Goal: Task Accomplishment & Management: Use online tool/utility

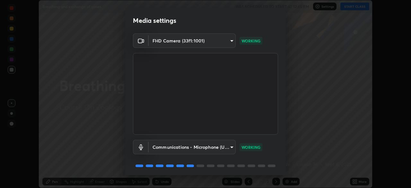
scroll to position [23, 0]
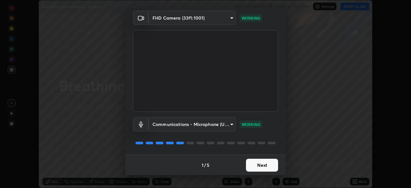
click at [265, 167] on button "Next" at bounding box center [262, 165] width 32 height 13
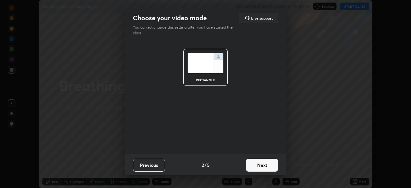
scroll to position [0, 0]
click at [274, 166] on button "Next" at bounding box center [262, 165] width 32 height 13
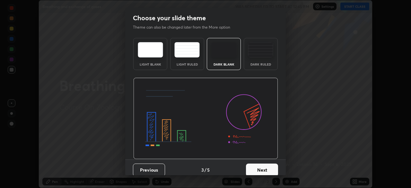
click at [274, 168] on button "Next" at bounding box center [262, 169] width 32 height 13
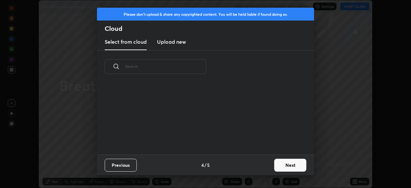
click at [288, 164] on button "Next" at bounding box center [290, 165] width 32 height 13
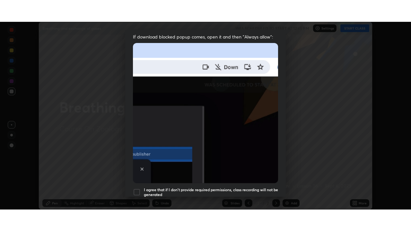
scroll to position [154, 0]
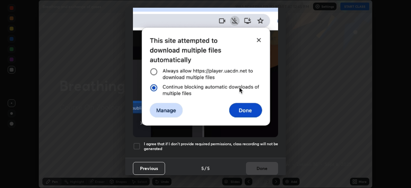
click at [136, 143] on div at bounding box center [137, 146] width 8 height 8
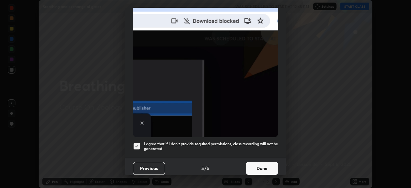
click at [262, 163] on button "Done" at bounding box center [262, 168] width 32 height 13
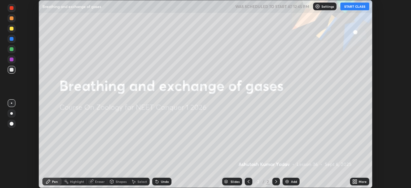
click at [293, 181] on div "Add" at bounding box center [294, 181] width 6 height 3
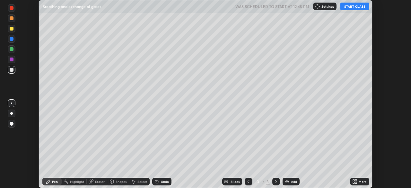
click at [358, 181] on div "More" at bounding box center [359, 181] width 19 height 8
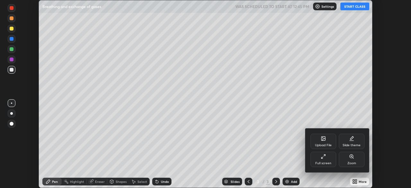
click at [320, 164] on div "Full screen" at bounding box center [323, 162] width 16 height 3
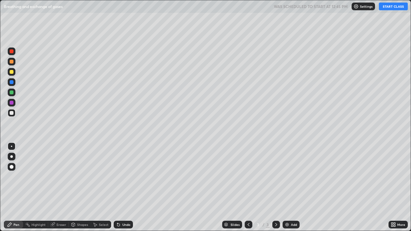
scroll to position [231, 411]
click at [385, 9] on button "START CLASS" at bounding box center [393, 7] width 29 height 8
click at [15, 168] on div at bounding box center [12, 167] width 8 height 8
click at [13, 75] on div at bounding box center [12, 72] width 8 height 8
click at [11, 168] on div at bounding box center [12, 167] width 4 height 4
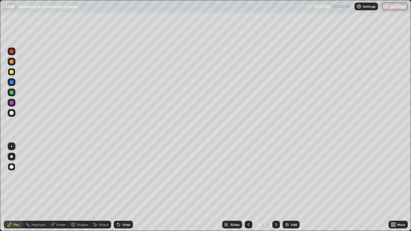
click at [13, 111] on div at bounding box center [12, 113] width 8 height 8
click at [12, 73] on div at bounding box center [12, 72] width 4 height 4
click at [13, 168] on div at bounding box center [12, 167] width 4 height 4
click at [10, 114] on div at bounding box center [12, 113] width 4 height 4
click at [83, 187] on div "Shapes" at bounding box center [82, 224] width 11 height 3
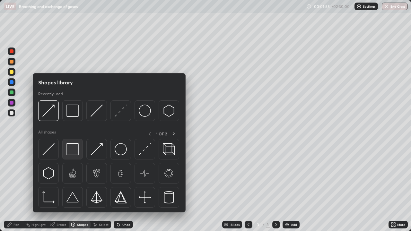
click at [76, 150] on img at bounding box center [72, 149] width 12 height 12
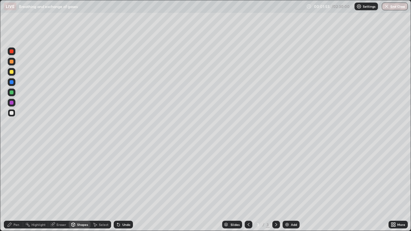
click at [12, 73] on div at bounding box center [12, 72] width 4 height 4
click at [16, 187] on div "Pen" at bounding box center [16, 224] width 6 height 3
click at [14, 116] on div at bounding box center [12, 113] width 8 height 8
click at [13, 74] on div at bounding box center [12, 72] width 8 height 8
click at [291, 187] on div "Add" at bounding box center [294, 224] width 6 height 3
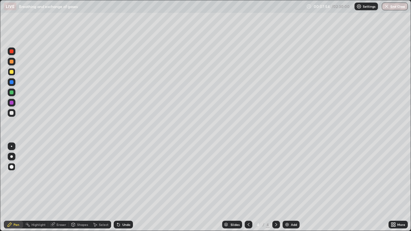
click at [13, 113] on div at bounding box center [12, 113] width 4 height 4
click at [17, 187] on div "Pen" at bounding box center [16, 224] width 6 height 3
click at [12, 94] on div at bounding box center [12, 92] width 4 height 4
click at [12, 113] on div at bounding box center [12, 113] width 4 height 4
click at [13, 113] on div at bounding box center [12, 113] width 4 height 4
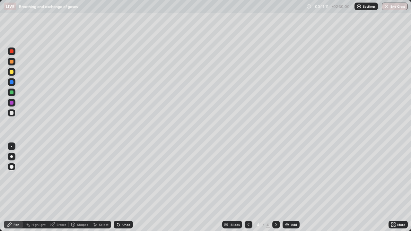
click at [125, 187] on div "Undo" at bounding box center [123, 225] width 19 height 8
click at [291, 187] on div "Add" at bounding box center [294, 224] width 6 height 3
click at [12, 114] on div at bounding box center [12, 113] width 4 height 4
click at [80, 187] on div "Shapes" at bounding box center [82, 224] width 11 height 3
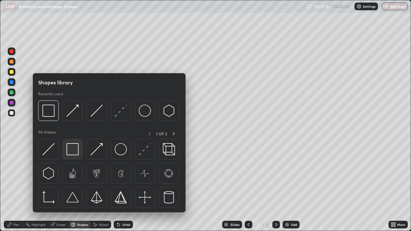
click at [75, 150] on img at bounding box center [72, 149] width 12 height 12
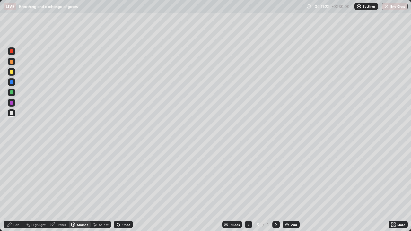
click at [18, 187] on div "Pen" at bounding box center [13, 225] width 19 height 8
click at [79, 187] on div "Shapes" at bounding box center [80, 225] width 22 height 8
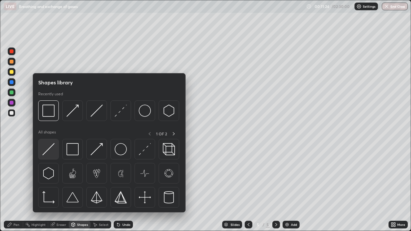
click at [52, 151] on img at bounding box center [48, 149] width 12 height 12
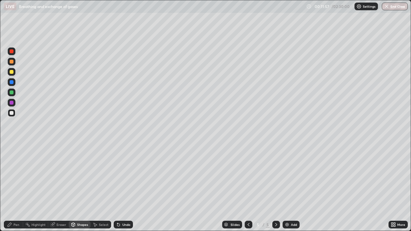
click at [12, 73] on div at bounding box center [12, 72] width 4 height 4
click at [12, 114] on div at bounding box center [12, 113] width 4 height 4
click at [11, 63] on div at bounding box center [12, 62] width 4 height 4
click at [20, 187] on div "Pen" at bounding box center [13, 225] width 19 height 8
click at [12, 62] on div at bounding box center [12, 62] width 4 height 4
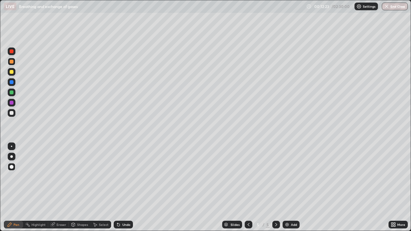
click at [12, 113] on div at bounding box center [12, 113] width 4 height 4
click at [82, 187] on div "Shapes" at bounding box center [82, 224] width 11 height 3
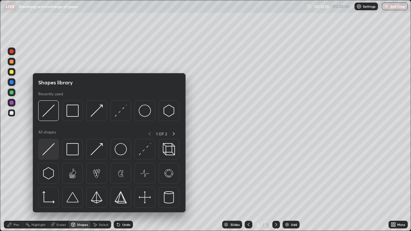
click at [51, 152] on img at bounding box center [48, 149] width 12 height 12
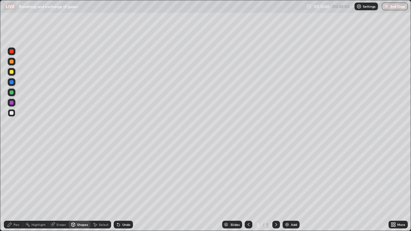
click at [10, 63] on div at bounding box center [12, 62] width 4 height 4
click at [13, 73] on div at bounding box center [12, 72] width 4 height 4
click at [17, 187] on div "Pen" at bounding box center [16, 224] width 6 height 3
click at [14, 75] on div at bounding box center [12, 72] width 8 height 10
click at [13, 113] on div at bounding box center [12, 113] width 4 height 4
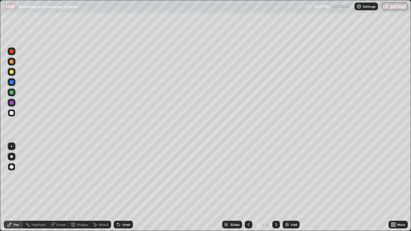
click at [129, 187] on div "Undo" at bounding box center [126, 224] width 8 height 3
click at [128, 187] on div "Undo" at bounding box center [126, 224] width 8 height 3
click at [127, 187] on div "Undo" at bounding box center [126, 224] width 8 height 3
click at [126, 187] on div "Undo" at bounding box center [123, 225] width 19 height 8
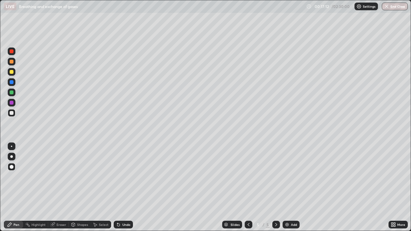
click at [120, 187] on div "Undo" at bounding box center [123, 225] width 19 height 8
click at [119, 187] on div "Undo" at bounding box center [123, 225] width 19 height 8
click at [120, 187] on div "Undo" at bounding box center [123, 225] width 19 height 8
click at [122, 187] on div "Undo" at bounding box center [123, 225] width 19 height 8
click at [132, 187] on div "Undo" at bounding box center [123, 225] width 19 height 8
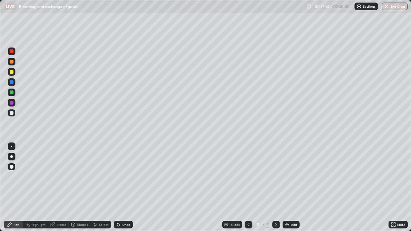
click at [131, 187] on div "Undo" at bounding box center [123, 225] width 19 height 8
click at [129, 187] on div "Undo" at bounding box center [126, 224] width 8 height 3
click at [131, 187] on div "Undo" at bounding box center [123, 225] width 19 height 8
click at [248, 187] on icon at bounding box center [248, 224] width 5 height 5
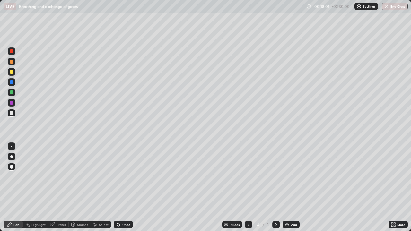
click at [11, 59] on div at bounding box center [12, 62] width 8 height 8
click at [12, 52] on div at bounding box center [12, 51] width 4 height 4
click at [12, 93] on div at bounding box center [12, 92] width 4 height 4
click at [12, 72] on div at bounding box center [12, 72] width 4 height 4
click at [12, 82] on div at bounding box center [12, 82] width 4 height 4
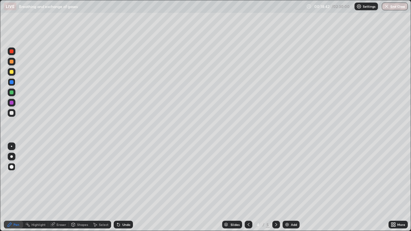
click at [12, 157] on div at bounding box center [11, 156] width 3 height 3
click at [11, 113] on div at bounding box center [12, 113] width 4 height 4
click at [12, 157] on div at bounding box center [11, 156] width 3 height 3
click at [12, 102] on div at bounding box center [12, 103] width 4 height 4
click at [13, 93] on div at bounding box center [12, 92] width 4 height 4
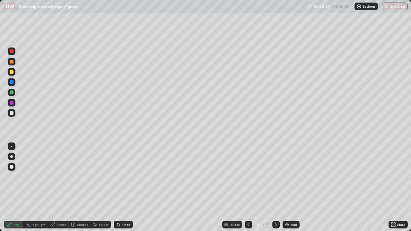
click at [13, 114] on div at bounding box center [12, 113] width 4 height 4
click at [275, 187] on icon at bounding box center [275, 224] width 5 height 5
click at [247, 187] on icon at bounding box center [248, 224] width 5 height 5
click at [275, 187] on icon at bounding box center [275, 224] width 5 height 5
click at [289, 187] on div "Add" at bounding box center [290, 225] width 17 height 8
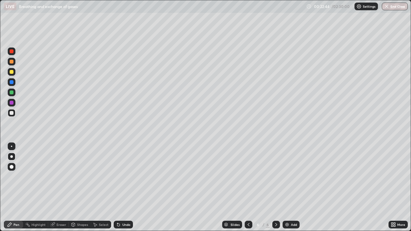
click at [12, 166] on div at bounding box center [12, 167] width 4 height 4
click at [12, 52] on div at bounding box center [12, 51] width 4 height 4
click at [12, 64] on div at bounding box center [12, 62] width 8 height 8
click at [12, 75] on div at bounding box center [12, 72] width 8 height 8
click at [12, 157] on div at bounding box center [11, 156] width 3 height 3
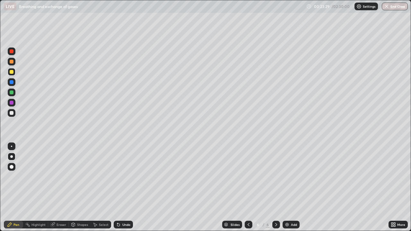
click at [13, 112] on div at bounding box center [12, 113] width 4 height 4
click at [11, 55] on div at bounding box center [12, 51] width 8 height 8
click at [13, 165] on div at bounding box center [12, 167] width 8 height 8
click at [12, 113] on div at bounding box center [12, 113] width 4 height 4
click at [12, 157] on div at bounding box center [11, 156] width 3 height 3
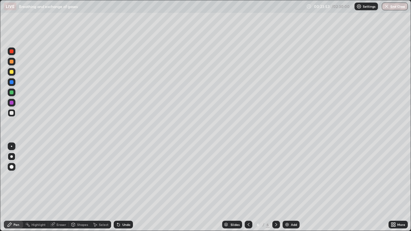
click at [13, 52] on div at bounding box center [12, 51] width 4 height 4
click at [12, 166] on div at bounding box center [12, 167] width 4 height 4
click at [12, 113] on div at bounding box center [12, 113] width 4 height 4
click at [13, 73] on div at bounding box center [12, 72] width 4 height 4
click at [12, 94] on div at bounding box center [12, 92] width 4 height 4
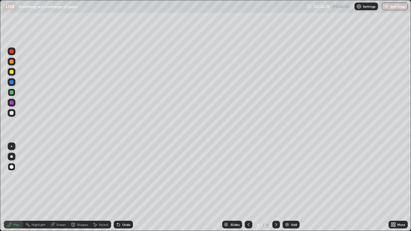
click at [128, 187] on div "Undo" at bounding box center [123, 225] width 19 height 8
click at [12, 84] on div at bounding box center [12, 82] width 4 height 4
click at [12, 92] on div at bounding box center [12, 92] width 4 height 4
click at [12, 62] on div at bounding box center [12, 62] width 4 height 4
click at [12, 157] on div at bounding box center [11, 156] width 3 height 3
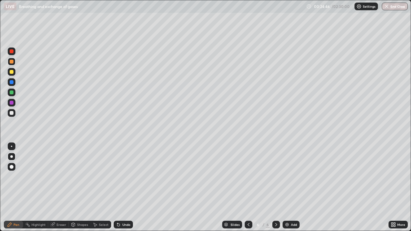
click at [12, 113] on div at bounding box center [12, 113] width 4 height 4
click at [12, 157] on div at bounding box center [11, 156] width 3 height 3
click at [12, 146] on div at bounding box center [11, 146] width 1 height 1
click at [12, 93] on div at bounding box center [12, 92] width 4 height 4
click at [13, 113] on div at bounding box center [12, 113] width 4 height 4
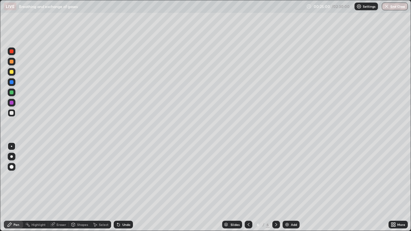
click at [12, 54] on div at bounding box center [12, 51] width 8 height 8
click at [12, 157] on div at bounding box center [11, 156] width 3 height 3
click at [12, 167] on div at bounding box center [12, 167] width 4 height 4
click at [13, 95] on div at bounding box center [12, 93] width 8 height 8
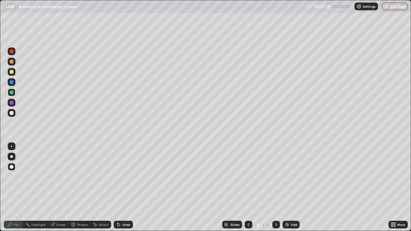
click at [12, 82] on div at bounding box center [12, 82] width 4 height 4
click at [12, 157] on div at bounding box center [11, 156] width 3 height 3
click at [14, 113] on div at bounding box center [12, 113] width 8 height 8
click at [12, 83] on div at bounding box center [12, 82] width 4 height 4
click at [12, 63] on div at bounding box center [12, 62] width 4 height 4
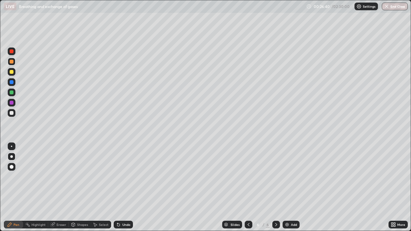
click at [13, 115] on div at bounding box center [12, 113] width 8 height 8
click at [12, 53] on div at bounding box center [12, 51] width 4 height 4
click at [12, 52] on div at bounding box center [12, 51] width 4 height 4
click at [102, 187] on div "Select" at bounding box center [104, 224] width 10 height 3
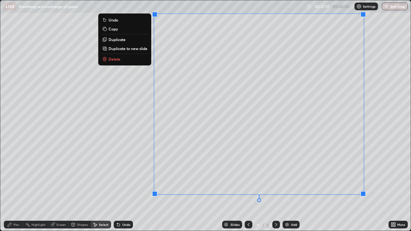
click at [302, 187] on div "0 ° Undo Copy Duplicate Duplicate to new slide Delete" at bounding box center [205, 115] width 410 height 230
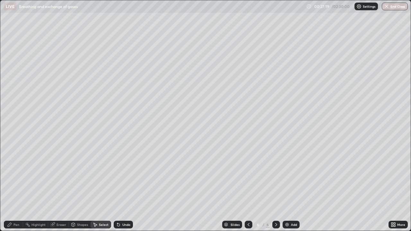
click at [17, 187] on div "Pen" at bounding box center [16, 224] width 6 height 3
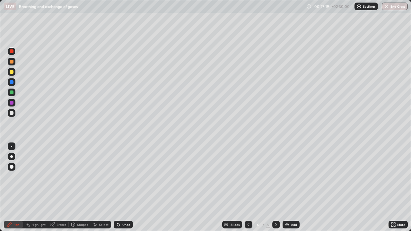
click at [13, 116] on div at bounding box center [12, 113] width 8 height 8
click at [12, 166] on div at bounding box center [12, 167] width 4 height 4
click at [14, 71] on div at bounding box center [12, 72] width 8 height 8
click at [12, 82] on div at bounding box center [12, 82] width 4 height 4
click at [12, 146] on div at bounding box center [11, 146] width 1 height 1
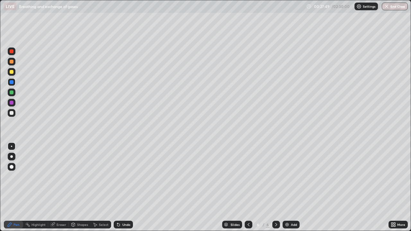
click at [12, 51] on div at bounding box center [12, 51] width 4 height 4
click at [12, 166] on div at bounding box center [12, 167] width 4 height 4
click at [12, 82] on div at bounding box center [12, 82] width 4 height 4
click at [13, 158] on div at bounding box center [12, 157] width 8 height 8
click at [12, 114] on div at bounding box center [12, 113] width 4 height 4
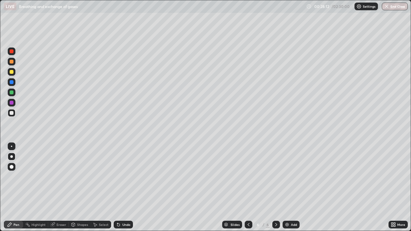
click at [12, 146] on div at bounding box center [11, 146] width 1 height 1
click at [12, 93] on div at bounding box center [12, 92] width 4 height 4
click at [12, 157] on div at bounding box center [11, 156] width 3 height 3
click at [10, 113] on div at bounding box center [12, 113] width 4 height 4
click at [12, 146] on div at bounding box center [11, 146] width 1 height 1
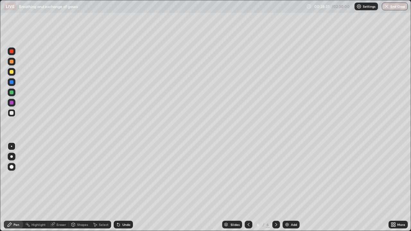
click at [15, 187] on div "Pen" at bounding box center [16, 224] width 6 height 3
click at [12, 165] on div at bounding box center [12, 167] width 4 height 4
click at [12, 157] on div at bounding box center [11, 156] width 3 height 3
click at [13, 187] on div "Pen" at bounding box center [16, 224] width 6 height 3
click at [12, 82] on div at bounding box center [12, 82] width 4 height 4
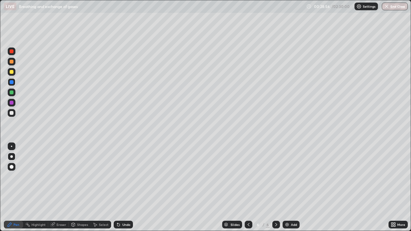
click at [12, 167] on div at bounding box center [12, 167] width 4 height 4
click at [13, 72] on div at bounding box center [12, 72] width 4 height 4
click at [12, 82] on div at bounding box center [12, 82] width 4 height 4
click at [12, 146] on div at bounding box center [11, 146] width 1 height 1
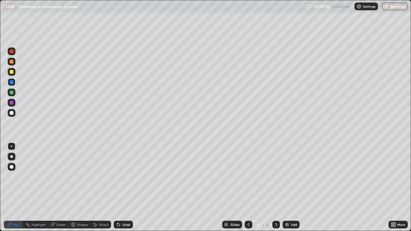
click at [13, 114] on div at bounding box center [12, 113] width 4 height 4
click at [12, 83] on div at bounding box center [12, 82] width 4 height 4
click at [12, 72] on div at bounding box center [12, 72] width 4 height 4
click at [12, 146] on div at bounding box center [11, 146] width 1 height 1
click at [12, 82] on div at bounding box center [12, 82] width 4 height 4
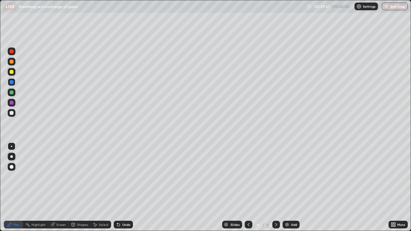
click at [11, 167] on div at bounding box center [12, 167] width 4 height 4
click at [12, 157] on div at bounding box center [11, 156] width 3 height 3
click at [15, 187] on div "Pen" at bounding box center [13, 225] width 19 height 8
click at [12, 112] on div at bounding box center [12, 113] width 4 height 4
click at [14, 105] on div at bounding box center [12, 103] width 8 height 8
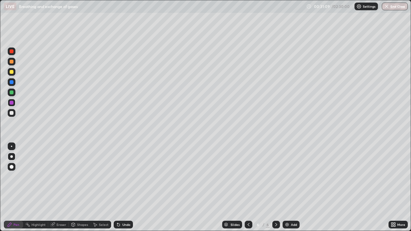
click at [12, 82] on div at bounding box center [12, 82] width 4 height 4
click at [12, 113] on div at bounding box center [12, 113] width 4 height 4
click at [11, 54] on div at bounding box center [12, 51] width 8 height 8
click at [12, 82] on div at bounding box center [12, 82] width 4 height 4
click at [12, 93] on div at bounding box center [12, 92] width 4 height 4
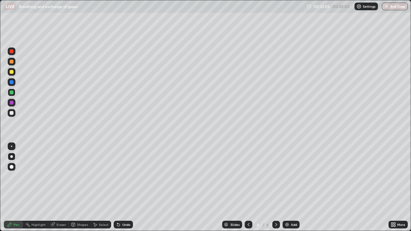
click at [12, 115] on div at bounding box center [12, 113] width 4 height 4
click at [11, 63] on div at bounding box center [12, 62] width 4 height 4
click at [12, 146] on div at bounding box center [11, 146] width 1 height 1
click at [12, 113] on div at bounding box center [12, 113] width 4 height 4
click at [12, 157] on div at bounding box center [11, 156] width 3 height 3
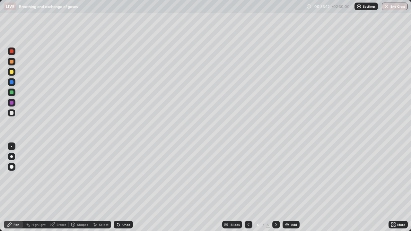
click at [79, 187] on div "Shapes" at bounding box center [82, 224] width 11 height 3
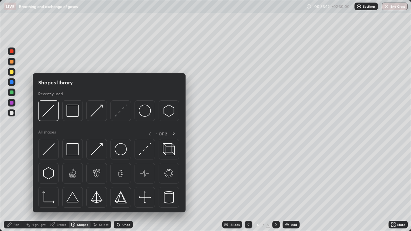
click at [74, 149] on img at bounding box center [72, 149] width 12 height 12
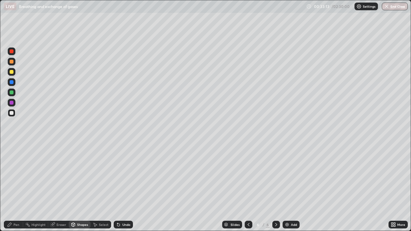
click at [11, 74] on div at bounding box center [12, 72] width 8 height 8
click at [13, 187] on div "Pen" at bounding box center [13, 225] width 19 height 8
click at [168, 187] on div "Slides 6 / 6 Add" at bounding box center [260, 224] width 255 height 13
click at [170, 187] on div "Slides 6 / 6 Add" at bounding box center [260, 224] width 255 height 13
click at [289, 187] on div "Add" at bounding box center [290, 225] width 17 height 8
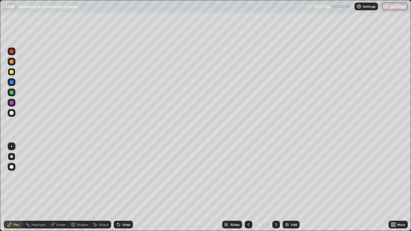
click at [248, 187] on icon at bounding box center [248, 224] width 5 height 5
click at [17, 187] on div "Pen" at bounding box center [16, 224] width 6 height 3
click at [13, 166] on div at bounding box center [12, 167] width 4 height 4
click at [130, 187] on div "Undo" at bounding box center [123, 225] width 19 height 8
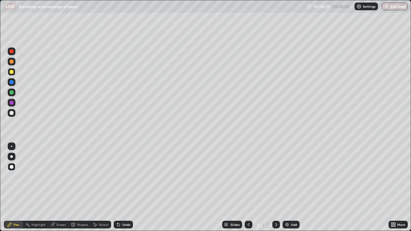
click at [128, 187] on div "Undo" at bounding box center [126, 224] width 8 height 3
click at [131, 187] on div "Undo" at bounding box center [123, 225] width 19 height 8
click at [127, 187] on div "Undo" at bounding box center [126, 224] width 8 height 3
click at [276, 187] on icon at bounding box center [275, 224] width 5 height 5
click at [275, 187] on icon at bounding box center [275, 224] width 5 height 5
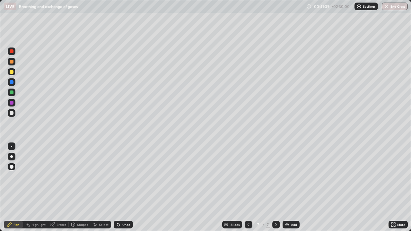
click at [12, 112] on div at bounding box center [12, 113] width 4 height 4
click at [13, 168] on div at bounding box center [12, 167] width 4 height 4
click at [85, 187] on div "Shapes" at bounding box center [80, 225] width 22 height 8
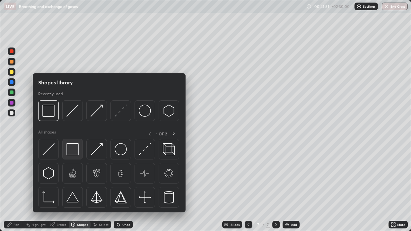
click at [72, 148] on img at bounding box center [72, 149] width 12 height 12
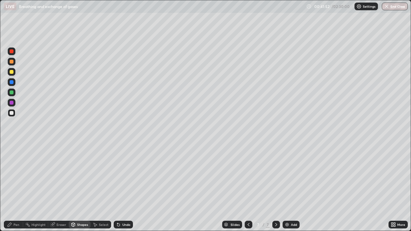
click at [12, 64] on div at bounding box center [12, 62] width 8 height 8
click at [16, 187] on div "Pen" at bounding box center [16, 224] width 6 height 3
click at [13, 116] on div at bounding box center [12, 113] width 8 height 8
click at [12, 92] on div at bounding box center [12, 92] width 4 height 4
click at [289, 187] on div "Add" at bounding box center [290, 225] width 17 height 8
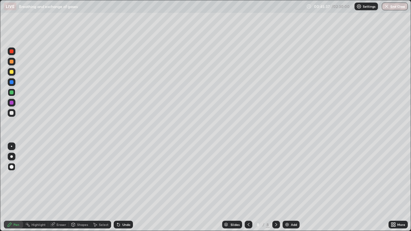
click at [13, 73] on div at bounding box center [12, 72] width 4 height 4
click at [78, 187] on div "Shapes" at bounding box center [82, 224] width 11 height 3
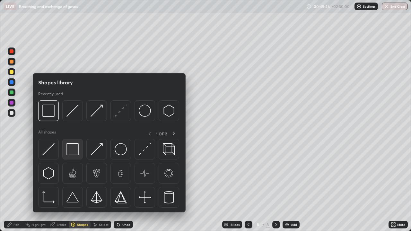
click at [75, 152] on img at bounding box center [72, 149] width 12 height 12
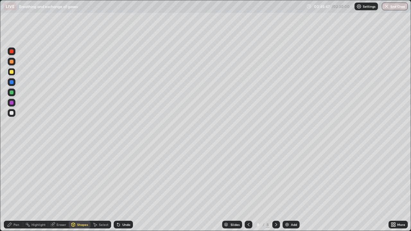
click at [12, 113] on div at bounding box center [12, 113] width 4 height 4
click at [16, 187] on div "Pen" at bounding box center [16, 224] width 6 height 3
click at [13, 114] on div at bounding box center [12, 113] width 4 height 4
click at [12, 62] on div at bounding box center [12, 62] width 4 height 4
click at [12, 116] on div at bounding box center [12, 113] width 8 height 8
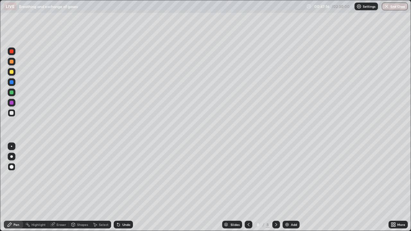
click at [120, 187] on div "Undo" at bounding box center [123, 225] width 19 height 8
click at [121, 187] on div "Undo" at bounding box center [123, 225] width 19 height 8
click at [123, 187] on div "Undo" at bounding box center [123, 225] width 19 height 8
click at [124, 187] on div "Undo" at bounding box center [123, 225] width 19 height 8
click at [12, 104] on div at bounding box center [12, 103] width 4 height 4
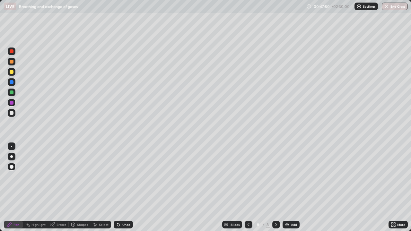
click at [12, 75] on div at bounding box center [12, 72] width 8 height 8
click at [13, 116] on div at bounding box center [12, 113] width 8 height 8
click at [12, 52] on div at bounding box center [12, 51] width 4 height 4
click at [13, 85] on div at bounding box center [12, 82] width 8 height 8
click at [12, 74] on div at bounding box center [12, 72] width 8 height 8
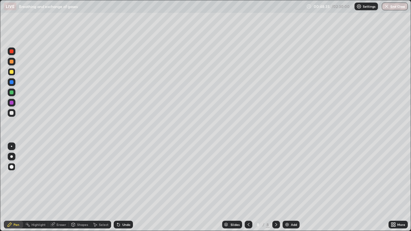
click at [14, 154] on div at bounding box center [12, 157] width 8 height 8
click at [12, 116] on div at bounding box center [12, 113] width 8 height 8
click at [129, 187] on div "Undo" at bounding box center [126, 224] width 8 height 3
click at [131, 187] on div "Undo" at bounding box center [123, 225] width 19 height 8
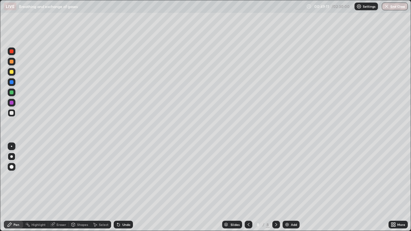
click at [13, 75] on div at bounding box center [12, 72] width 8 height 8
click at [10, 94] on div at bounding box center [12, 92] width 4 height 4
click at [16, 187] on div "Pen" at bounding box center [16, 224] width 6 height 3
click at [13, 168] on div at bounding box center [12, 167] width 4 height 4
click at [12, 74] on div at bounding box center [12, 72] width 8 height 8
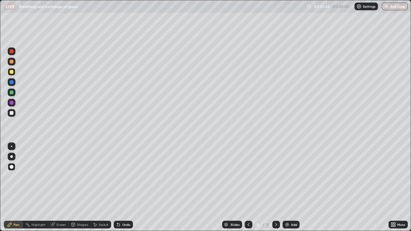
click at [73, 187] on icon at bounding box center [74, 224] width 4 height 1
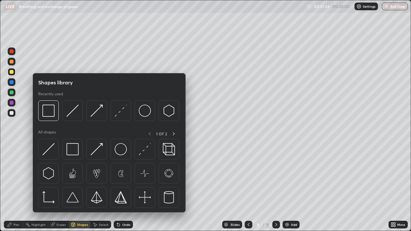
click at [72, 154] on img at bounding box center [72, 149] width 12 height 12
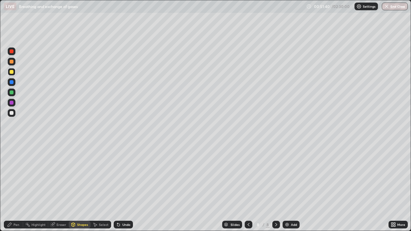
click at [18, 187] on div "Pen" at bounding box center [16, 224] width 6 height 3
click at [177, 187] on div "Slides 8 / 8 Add" at bounding box center [260, 224] width 255 height 13
click at [124, 187] on div "Undo" at bounding box center [126, 224] width 8 height 3
click at [125, 187] on div "Undo" at bounding box center [126, 224] width 8 height 3
click at [291, 187] on div "Add" at bounding box center [294, 224] width 6 height 3
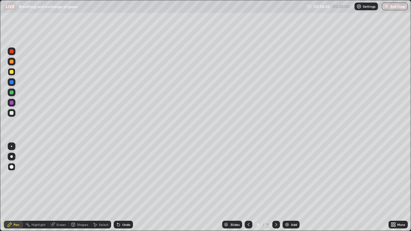
click at [17, 187] on div "Pen" at bounding box center [16, 224] width 6 height 3
click at [12, 113] on div at bounding box center [12, 113] width 4 height 4
click at [79, 187] on div "Shapes" at bounding box center [80, 225] width 22 height 8
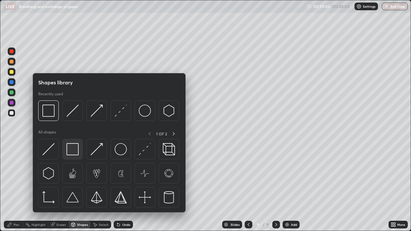
click at [75, 152] on img at bounding box center [72, 149] width 12 height 12
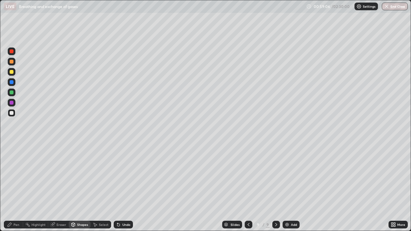
click at [12, 73] on div at bounding box center [12, 72] width 4 height 4
click at [17, 187] on div "Pen" at bounding box center [16, 224] width 6 height 3
click at [13, 113] on div at bounding box center [12, 113] width 4 height 4
click at [14, 114] on div at bounding box center [12, 113] width 8 height 8
click at [14, 169] on div at bounding box center [12, 167] width 8 height 8
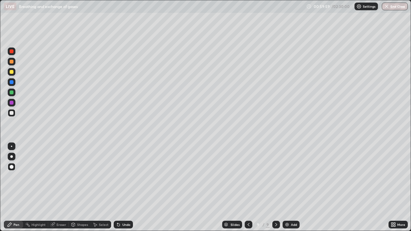
click at [12, 170] on div at bounding box center [12, 167] width 8 height 8
click at [11, 71] on div at bounding box center [12, 72] width 4 height 4
click at [125, 187] on div "Undo" at bounding box center [123, 225] width 19 height 8
click at [125, 187] on div "Undo" at bounding box center [126, 224] width 8 height 3
click at [12, 93] on div at bounding box center [12, 92] width 4 height 4
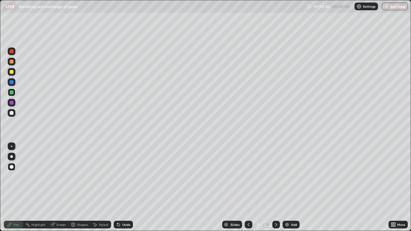
click at [12, 103] on div at bounding box center [12, 103] width 4 height 4
click at [12, 55] on div at bounding box center [12, 51] width 8 height 8
click at [122, 187] on div "Undo" at bounding box center [126, 224] width 8 height 3
click at [12, 84] on div at bounding box center [12, 82] width 8 height 8
click at [12, 82] on div at bounding box center [12, 82] width 4 height 4
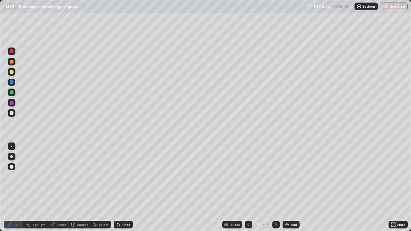
click at [10, 114] on div at bounding box center [12, 113] width 8 height 8
click at [13, 83] on div at bounding box center [12, 82] width 4 height 4
click at [12, 113] on div at bounding box center [12, 113] width 4 height 4
click at [11, 94] on div at bounding box center [12, 92] width 4 height 4
click at [12, 62] on div at bounding box center [12, 62] width 4 height 4
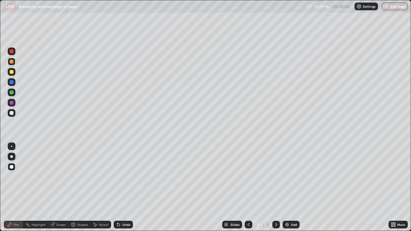
click at [11, 114] on div at bounding box center [12, 113] width 4 height 4
click at [12, 157] on div at bounding box center [11, 156] width 3 height 3
click at [13, 85] on div at bounding box center [12, 82] width 8 height 8
click at [11, 112] on div at bounding box center [12, 113] width 4 height 4
click at [12, 72] on div at bounding box center [12, 72] width 4 height 4
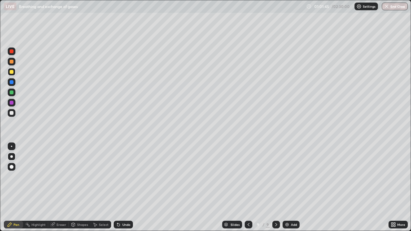
click at [12, 166] on div at bounding box center [12, 167] width 4 height 4
click at [124, 187] on div "Undo" at bounding box center [123, 225] width 19 height 8
click at [125, 187] on div "Undo" at bounding box center [126, 224] width 8 height 3
click at [14, 102] on div at bounding box center [12, 103] width 8 height 8
click at [10, 113] on div at bounding box center [12, 113] width 4 height 4
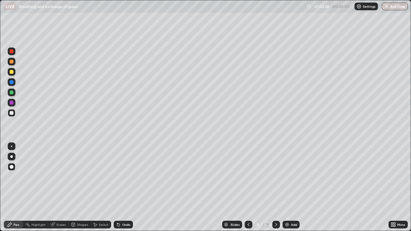
click at [12, 157] on div at bounding box center [11, 156] width 3 height 3
click at [11, 83] on div at bounding box center [12, 82] width 4 height 4
click at [12, 114] on div at bounding box center [12, 113] width 4 height 4
click at [12, 103] on div at bounding box center [12, 103] width 4 height 4
click at [13, 75] on div at bounding box center [12, 72] width 8 height 8
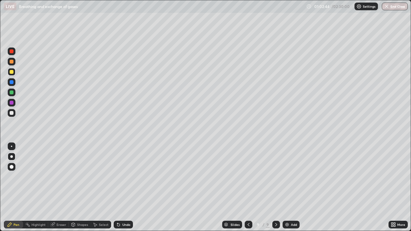
click at [12, 167] on div at bounding box center [12, 167] width 4 height 4
click at [14, 115] on div at bounding box center [12, 113] width 8 height 8
click at [12, 157] on div at bounding box center [11, 156] width 3 height 3
click at [10, 73] on div at bounding box center [12, 72] width 4 height 4
click at [12, 166] on div at bounding box center [12, 167] width 4 height 4
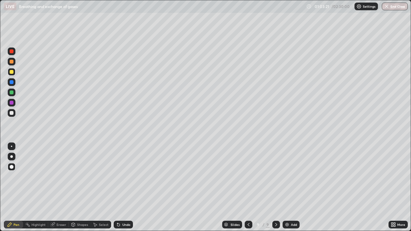
click at [12, 157] on div at bounding box center [11, 156] width 3 height 3
click at [127, 187] on div "Undo" at bounding box center [126, 224] width 8 height 3
click at [125, 187] on div "Undo" at bounding box center [126, 224] width 8 height 3
click at [126, 187] on div "Undo" at bounding box center [126, 224] width 8 height 3
click at [78, 187] on div "Shapes" at bounding box center [82, 224] width 11 height 3
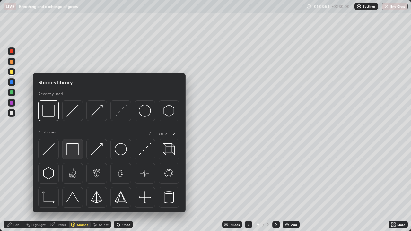
click at [71, 148] on img at bounding box center [72, 149] width 12 height 12
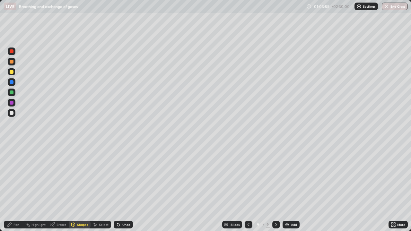
click at [13, 114] on div at bounding box center [12, 113] width 4 height 4
click at [14, 187] on div "Pen" at bounding box center [16, 224] width 6 height 3
click at [12, 163] on div at bounding box center [12, 167] width 8 height 8
click at [82, 187] on div "Shapes" at bounding box center [82, 224] width 11 height 3
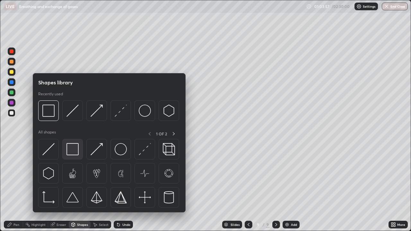
click at [73, 151] on img at bounding box center [72, 149] width 12 height 12
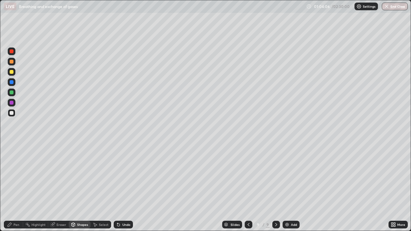
click at [81, 187] on div "Shapes" at bounding box center [82, 224] width 11 height 3
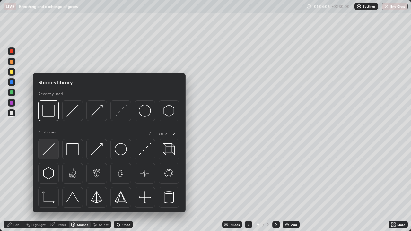
click at [53, 152] on img at bounding box center [48, 149] width 12 height 12
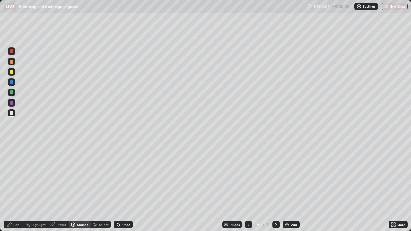
click at [12, 113] on div at bounding box center [12, 113] width 4 height 4
click at [12, 72] on div at bounding box center [12, 72] width 4 height 4
click at [128, 187] on div "Undo" at bounding box center [123, 225] width 19 height 8
click at [15, 187] on div "Pen" at bounding box center [16, 224] width 6 height 3
click at [11, 112] on div at bounding box center [12, 113] width 4 height 4
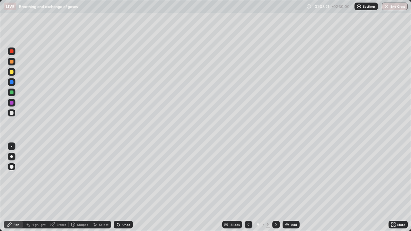
click at [126, 187] on div "Undo" at bounding box center [126, 224] width 8 height 3
click at [125, 187] on div "Undo" at bounding box center [126, 224] width 8 height 3
click at [125, 187] on div "Undo" at bounding box center [123, 225] width 19 height 8
click at [126, 187] on div "Undo" at bounding box center [123, 225] width 19 height 8
click at [128, 187] on div "Undo" at bounding box center [123, 225] width 19 height 8
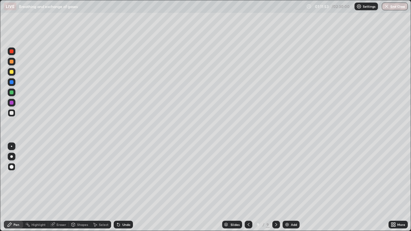
click at [288, 187] on img at bounding box center [286, 224] width 5 height 5
click at [12, 72] on div at bounding box center [12, 72] width 4 height 4
click at [12, 168] on div at bounding box center [12, 167] width 8 height 8
click at [81, 187] on div "Shapes" at bounding box center [82, 224] width 11 height 3
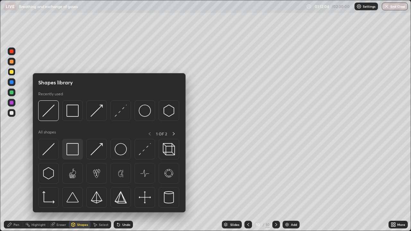
click at [73, 150] on img at bounding box center [72, 149] width 12 height 12
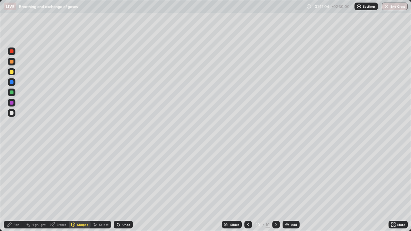
click at [12, 105] on div at bounding box center [12, 103] width 8 height 8
click at [14, 187] on div "Pen" at bounding box center [16, 224] width 6 height 3
click at [13, 112] on div at bounding box center [12, 113] width 4 height 4
click at [13, 73] on div at bounding box center [12, 72] width 4 height 4
click at [11, 113] on div at bounding box center [12, 113] width 4 height 4
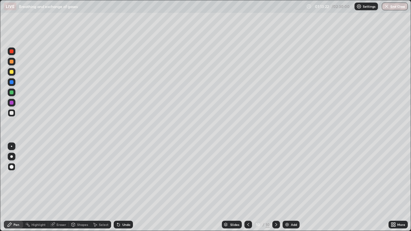
click at [13, 168] on div at bounding box center [12, 167] width 4 height 4
click at [17, 187] on div "Pen" at bounding box center [16, 224] width 6 height 3
click at [80, 187] on div "Shapes" at bounding box center [82, 224] width 11 height 3
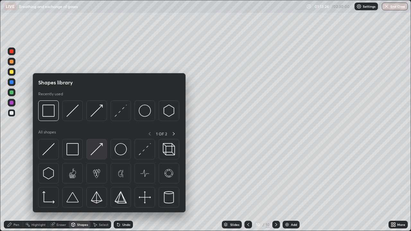
click at [96, 153] on img at bounding box center [96, 149] width 12 height 12
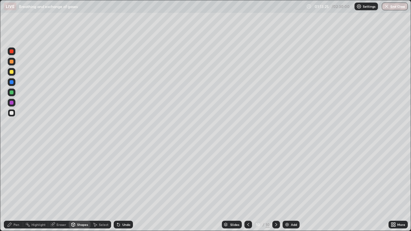
click at [12, 113] on div at bounding box center [12, 113] width 4 height 4
click at [80, 187] on div "Shapes" at bounding box center [82, 224] width 11 height 3
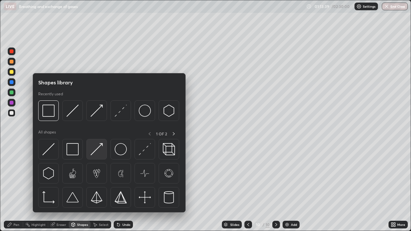
click at [98, 154] on img at bounding box center [96, 149] width 12 height 12
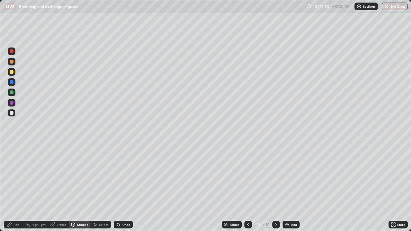
click at [14, 187] on div "Pen" at bounding box center [16, 224] width 6 height 3
click at [13, 79] on div at bounding box center [12, 82] width 8 height 8
click at [12, 72] on div at bounding box center [12, 72] width 4 height 4
click at [13, 93] on div at bounding box center [12, 92] width 4 height 4
click at [13, 187] on div "Pen" at bounding box center [13, 225] width 19 height 8
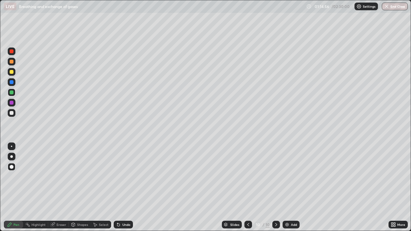
click at [12, 72] on div at bounding box center [12, 72] width 4 height 4
click at [12, 84] on div at bounding box center [12, 82] width 4 height 4
click at [12, 104] on div at bounding box center [12, 103] width 4 height 4
click at [57, 187] on div "Eraser" at bounding box center [61, 224] width 10 height 3
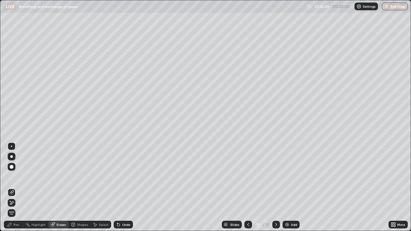
click at [13, 187] on icon at bounding box center [11, 192] width 5 height 5
click at [16, 187] on div "Pen" at bounding box center [16, 224] width 6 height 3
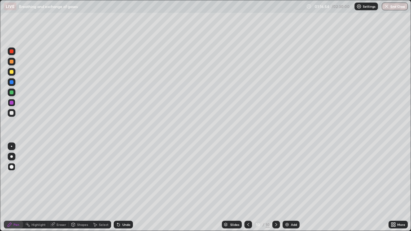
click at [13, 73] on div at bounding box center [12, 72] width 8 height 8
click at [56, 187] on div "Eraser" at bounding box center [58, 225] width 21 height 8
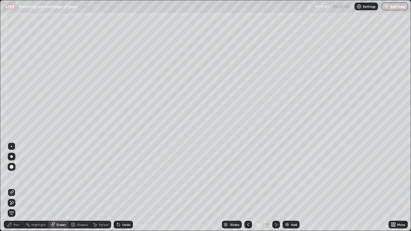
click at [15, 187] on div "Pen" at bounding box center [16, 224] width 6 height 3
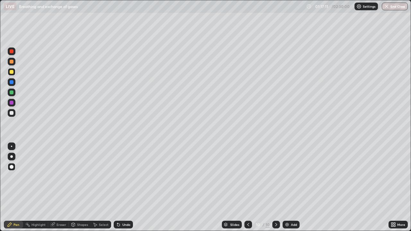
click at [13, 104] on div at bounding box center [12, 103] width 4 height 4
click at [13, 73] on div at bounding box center [12, 72] width 8 height 8
click at [14, 94] on div at bounding box center [12, 93] width 8 height 8
click at [10, 112] on div at bounding box center [12, 113] width 4 height 4
click at [122, 187] on div "Undo" at bounding box center [126, 224] width 8 height 3
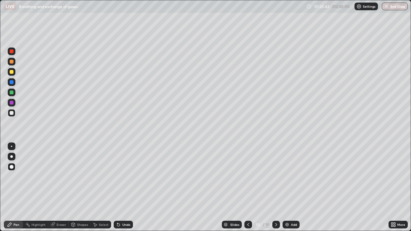
click at [120, 187] on div "Undo" at bounding box center [123, 225] width 19 height 8
click at [119, 187] on icon at bounding box center [118, 224] width 5 height 5
click at [120, 187] on div "Undo" at bounding box center [123, 225] width 19 height 8
click at [120, 187] on icon at bounding box center [118, 224] width 5 height 5
click at [119, 187] on icon at bounding box center [118, 224] width 5 height 5
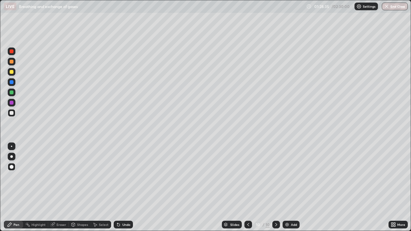
click at [247, 187] on icon at bounding box center [247, 224] width 5 height 5
click at [272, 187] on div at bounding box center [276, 225] width 8 height 8
click at [275, 187] on icon at bounding box center [275, 224] width 5 height 5
click at [247, 187] on icon at bounding box center [247, 224] width 5 height 5
click at [273, 187] on icon at bounding box center [275, 224] width 5 height 5
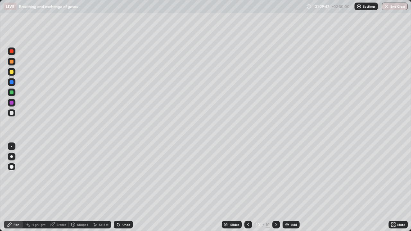
click at [247, 187] on icon at bounding box center [247, 224] width 5 height 5
click at [275, 187] on icon at bounding box center [275, 224] width 5 height 5
click at [248, 187] on div at bounding box center [248, 225] width 8 height 8
click at [275, 187] on icon at bounding box center [275, 224] width 5 height 5
click at [289, 187] on div "Add" at bounding box center [290, 225] width 17 height 8
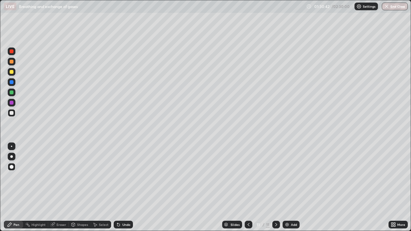
click at [13, 63] on div at bounding box center [12, 62] width 4 height 4
click at [102, 187] on div "Select" at bounding box center [104, 224] width 10 height 3
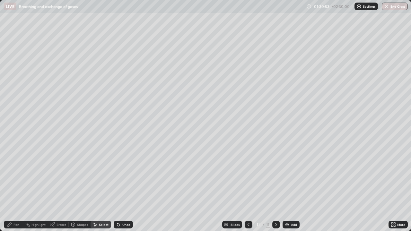
click at [81, 187] on div "Shapes" at bounding box center [82, 224] width 11 height 3
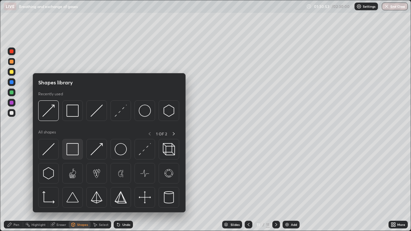
click at [74, 150] on img at bounding box center [72, 149] width 12 height 12
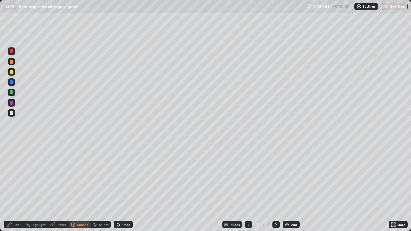
click at [13, 84] on div at bounding box center [12, 82] width 8 height 8
click at [16, 187] on div "Pen" at bounding box center [16, 224] width 6 height 3
click at [13, 114] on div at bounding box center [12, 113] width 8 height 8
click at [117, 187] on icon at bounding box center [118, 225] width 3 height 3
click at [12, 74] on div at bounding box center [12, 72] width 8 height 8
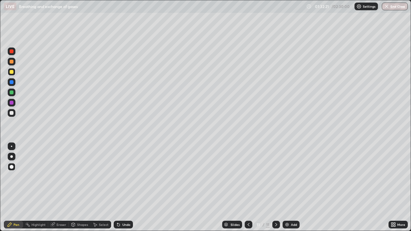
click at [12, 114] on div at bounding box center [12, 113] width 4 height 4
click at [10, 75] on div at bounding box center [12, 72] width 8 height 8
click at [127, 187] on div "Undo" at bounding box center [123, 225] width 19 height 8
click at [12, 103] on div at bounding box center [12, 103] width 4 height 4
click at [11, 149] on div at bounding box center [12, 146] width 8 height 8
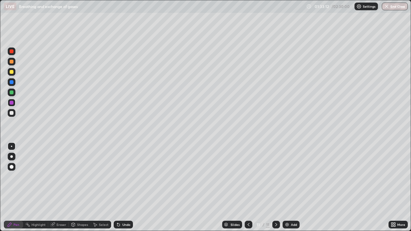
click at [12, 85] on div at bounding box center [12, 82] width 8 height 8
click at [12, 166] on div at bounding box center [12, 167] width 4 height 4
click at [11, 114] on div at bounding box center [12, 113] width 4 height 4
click at [13, 106] on div at bounding box center [12, 103] width 8 height 8
click at [13, 54] on div at bounding box center [12, 51] width 8 height 8
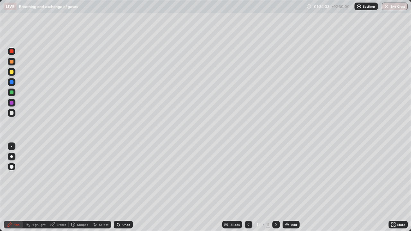
click at [11, 115] on div at bounding box center [12, 113] width 4 height 4
click at [13, 104] on div at bounding box center [12, 103] width 4 height 4
click at [12, 157] on div at bounding box center [11, 156] width 3 height 3
click at [12, 169] on div at bounding box center [12, 167] width 8 height 8
click at [12, 113] on div at bounding box center [12, 113] width 4 height 4
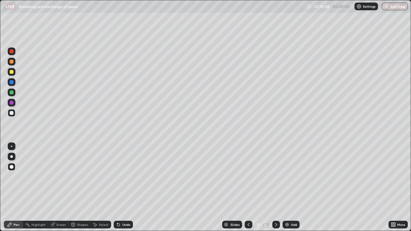
click at [248, 187] on icon at bounding box center [248, 224] width 5 height 5
click at [278, 187] on div at bounding box center [276, 225] width 8 height 8
click at [248, 187] on icon at bounding box center [248, 224] width 5 height 5
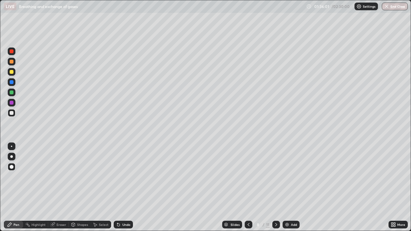
click at [248, 187] on icon at bounding box center [248, 224] width 5 height 5
click at [276, 187] on icon at bounding box center [276, 224] width 2 height 3
click at [275, 187] on icon at bounding box center [275, 224] width 5 height 5
click at [276, 187] on icon at bounding box center [275, 224] width 5 height 5
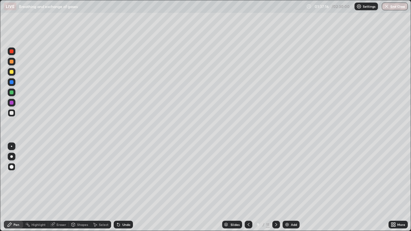
click at [275, 187] on icon at bounding box center [275, 224] width 5 height 5
click at [291, 187] on div "Add" at bounding box center [294, 224] width 6 height 3
click at [12, 72] on div at bounding box center [12, 72] width 4 height 4
click at [122, 187] on div "Undo" at bounding box center [126, 224] width 8 height 3
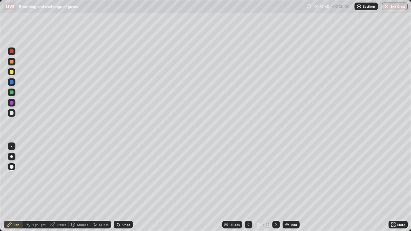
click at [118, 187] on icon at bounding box center [118, 225] width 3 height 3
click at [80, 187] on div "Shapes" at bounding box center [82, 224] width 11 height 3
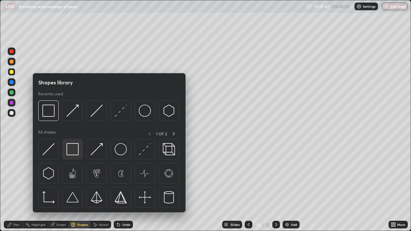
click at [73, 147] on img at bounding box center [72, 149] width 12 height 12
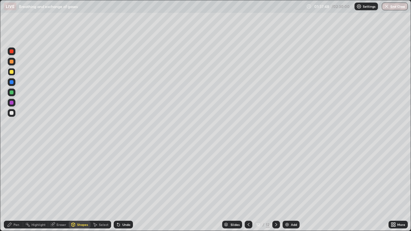
click at [13, 113] on div at bounding box center [12, 113] width 4 height 4
click at [13, 187] on div "Pen" at bounding box center [13, 225] width 19 height 8
click at [12, 113] on div at bounding box center [12, 113] width 4 height 4
click at [12, 52] on div at bounding box center [12, 51] width 4 height 4
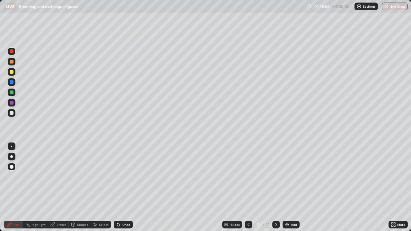
click at [127, 187] on div "Undo" at bounding box center [126, 224] width 8 height 3
click at [125, 187] on div "Undo" at bounding box center [126, 224] width 8 height 3
click at [122, 187] on div "Undo" at bounding box center [126, 224] width 8 height 3
click at [12, 72] on div at bounding box center [12, 72] width 4 height 4
click at [12, 157] on div at bounding box center [11, 156] width 3 height 3
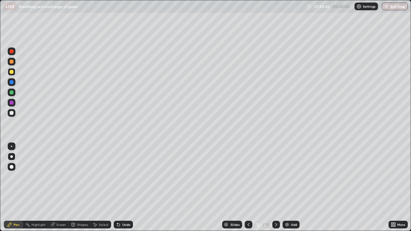
click at [12, 95] on div at bounding box center [12, 93] width 8 height 8
click at [12, 114] on div at bounding box center [12, 113] width 4 height 4
click at [16, 187] on div "Pen" at bounding box center [16, 224] width 6 height 3
click at [12, 169] on div at bounding box center [12, 167] width 8 height 8
click at [12, 53] on div at bounding box center [12, 51] width 4 height 4
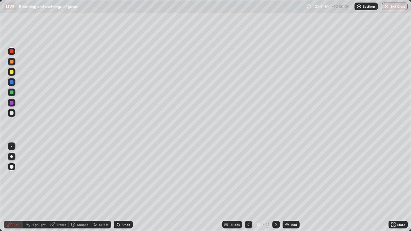
click at [12, 62] on div at bounding box center [12, 62] width 4 height 4
click at [12, 93] on div at bounding box center [12, 92] width 4 height 4
click at [12, 114] on div at bounding box center [12, 113] width 4 height 4
click at [13, 103] on div at bounding box center [12, 103] width 4 height 4
click at [12, 157] on div at bounding box center [11, 156] width 3 height 3
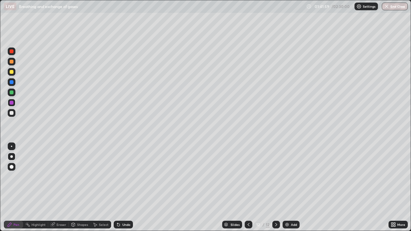
click at [12, 72] on div at bounding box center [12, 72] width 4 height 4
click at [13, 104] on div at bounding box center [12, 103] width 4 height 4
click at [14, 82] on div at bounding box center [12, 82] width 8 height 8
click at [123, 187] on div "Undo" at bounding box center [126, 224] width 8 height 3
click at [125, 187] on div "Undo" at bounding box center [126, 224] width 8 height 3
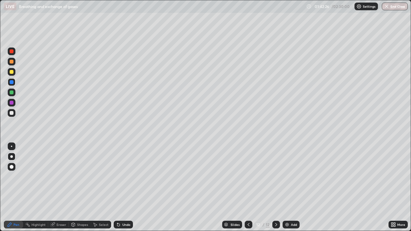
click at [13, 94] on div at bounding box center [12, 92] width 4 height 4
click at [12, 113] on div at bounding box center [12, 113] width 4 height 4
click at [13, 104] on div at bounding box center [12, 103] width 4 height 4
click at [12, 115] on div at bounding box center [12, 113] width 4 height 4
click at [12, 92] on div at bounding box center [12, 92] width 4 height 4
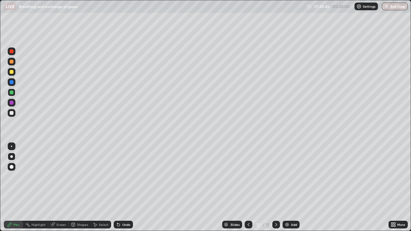
click at [12, 113] on div at bounding box center [12, 113] width 4 height 4
click at [13, 75] on div at bounding box center [12, 72] width 8 height 8
click at [13, 73] on div at bounding box center [12, 72] width 4 height 4
click at [13, 104] on div at bounding box center [12, 103] width 4 height 4
click at [13, 94] on div at bounding box center [12, 93] width 8 height 8
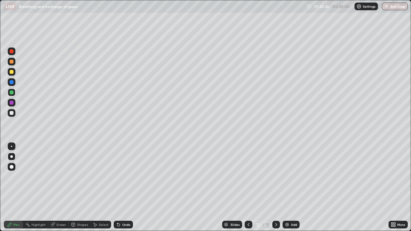
click at [10, 63] on div at bounding box center [12, 62] width 8 height 8
click at [127, 187] on div "Undo" at bounding box center [126, 224] width 8 height 3
click at [126, 187] on div "Undo" at bounding box center [126, 224] width 8 height 3
click at [15, 94] on div at bounding box center [12, 93] width 8 height 8
click at [13, 115] on div at bounding box center [12, 113] width 4 height 4
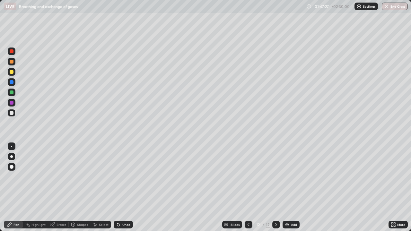
click at [13, 96] on div at bounding box center [12, 93] width 8 height 8
click at [13, 115] on div at bounding box center [12, 113] width 8 height 8
click at [14, 93] on div at bounding box center [12, 93] width 8 height 8
click at [12, 116] on div at bounding box center [12, 113] width 8 height 8
click at [13, 167] on div at bounding box center [12, 167] width 4 height 4
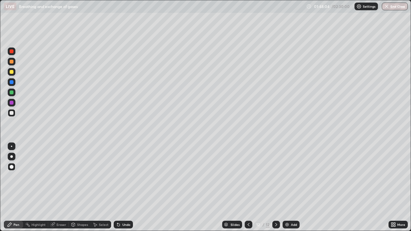
click at [13, 187] on div "Pen" at bounding box center [13, 225] width 19 height 8
click at [12, 157] on div at bounding box center [11, 156] width 3 height 3
click at [11, 114] on div at bounding box center [12, 113] width 4 height 4
click at [11, 147] on div at bounding box center [11, 146] width 1 height 1
click at [13, 85] on div at bounding box center [12, 82] width 8 height 8
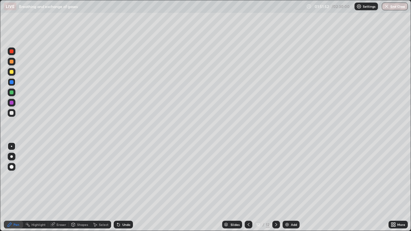
click at [12, 106] on div at bounding box center [12, 103] width 8 height 8
click at [10, 63] on div at bounding box center [12, 62] width 4 height 4
click at [12, 54] on div at bounding box center [12, 51] width 8 height 8
click at [117, 187] on icon at bounding box center [118, 225] width 3 height 3
click at [120, 187] on div "Undo" at bounding box center [123, 225] width 19 height 8
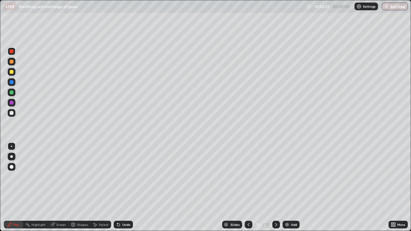
click at [15, 168] on div at bounding box center [12, 167] width 8 height 8
click at [11, 113] on div at bounding box center [12, 113] width 4 height 4
click at [11, 166] on div at bounding box center [12, 167] width 4 height 4
click at [12, 104] on div at bounding box center [12, 103] width 4 height 4
click at [11, 156] on div at bounding box center [11, 156] width 3 height 3
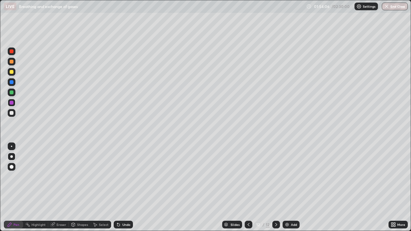
click at [247, 187] on icon at bounding box center [248, 224] width 5 height 5
click at [396, 7] on button "End Class" at bounding box center [395, 7] width 26 height 8
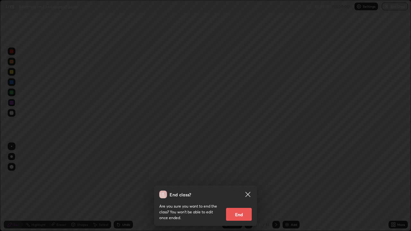
click at [242, 187] on button "End" at bounding box center [239, 214] width 26 height 13
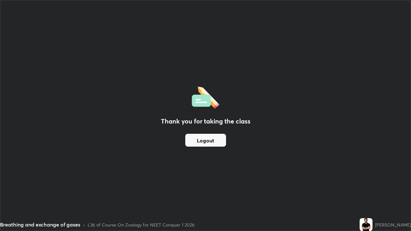
click at [212, 143] on button "Logout" at bounding box center [205, 140] width 41 height 13
click at [210, 142] on button "Logout" at bounding box center [205, 140] width 41 height 13
